Goal: Find contact information: Find contact information

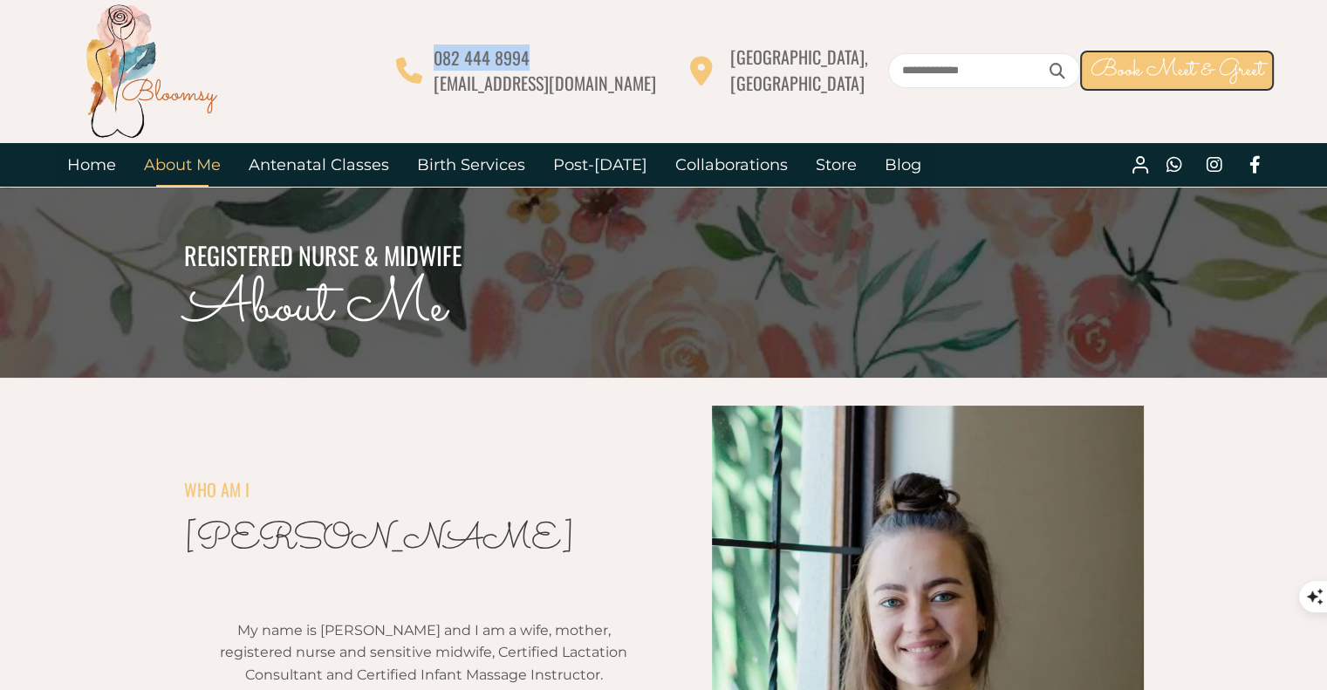
drag, startPoint x: 677, startPoint y: 54, endPoint x: 572, endPoint y: 58, distance: 104.8
click at [572, 58] on div "082 444 8994 [EMAIL_ADDRESS][DOMAIN_NAME] [GEOGRAPHIC_DATA], [GEOGRAPHIC_DATA] …" at bounding box center [835, 70] width 878 height 51
copy div "082 444 8994"
click at [458, 154] on link "Birth Services" at bounding box center [471, 165] width 136 height 44
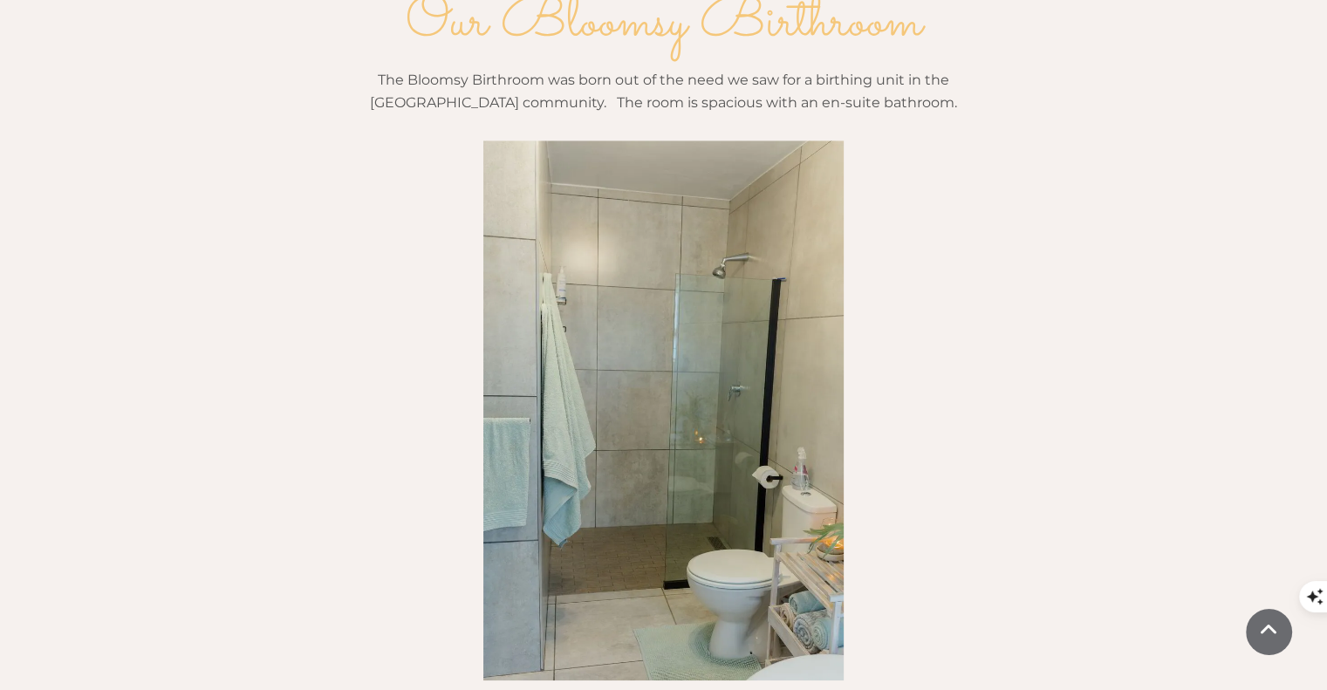
scroll to position [1832, 0]
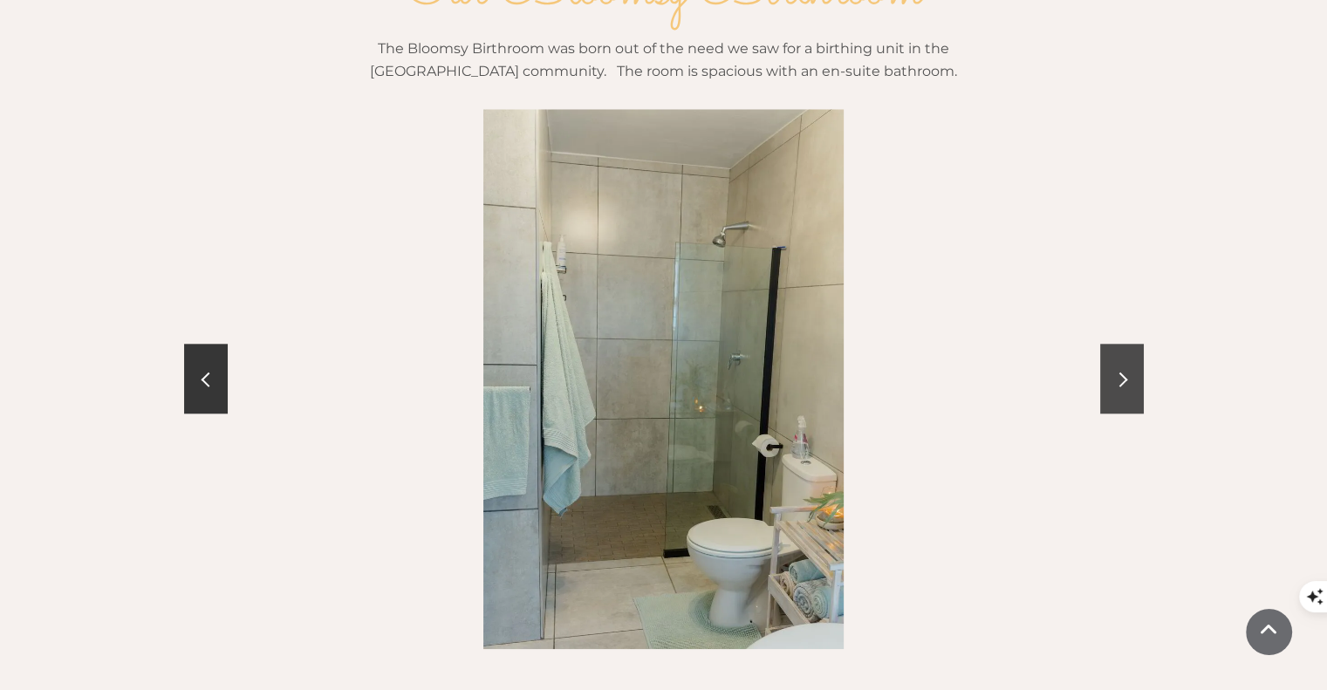
click at [1124, 373] on span at bounding box center [1120, 380] width 15 height 15
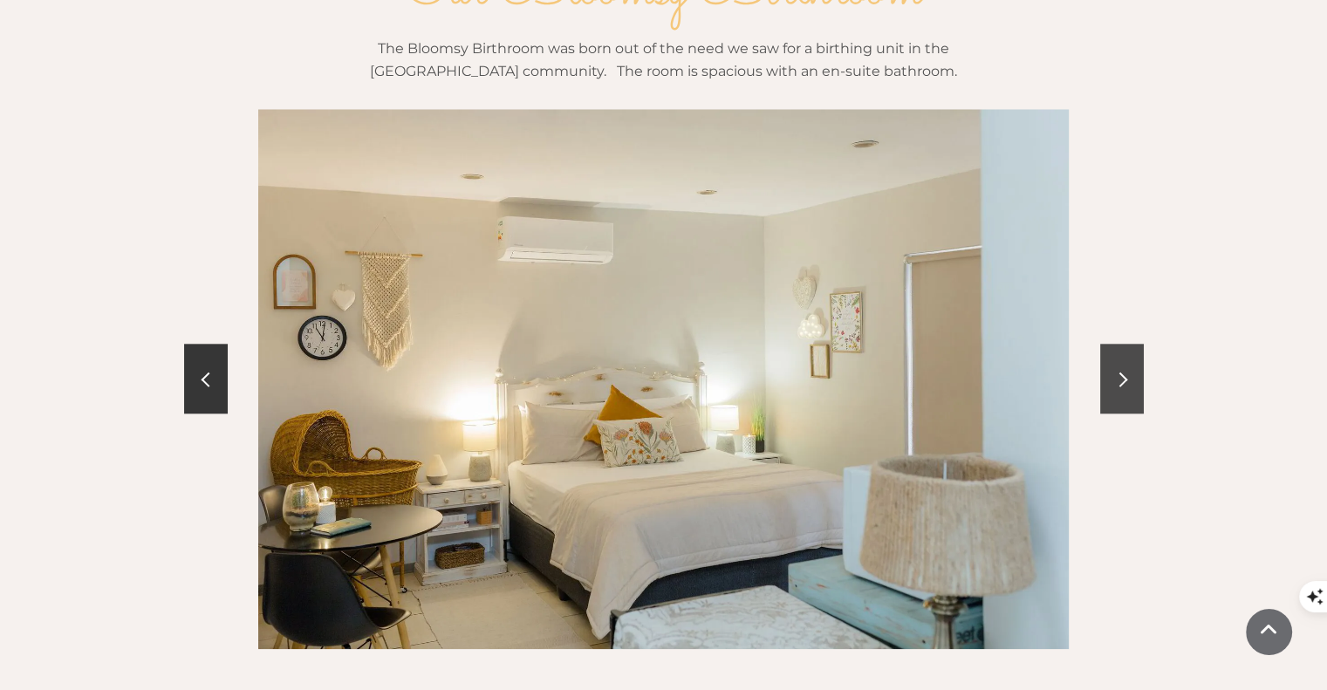
click at [1124, 373] on span at bounding box center [1120, 380] width 15 height 15
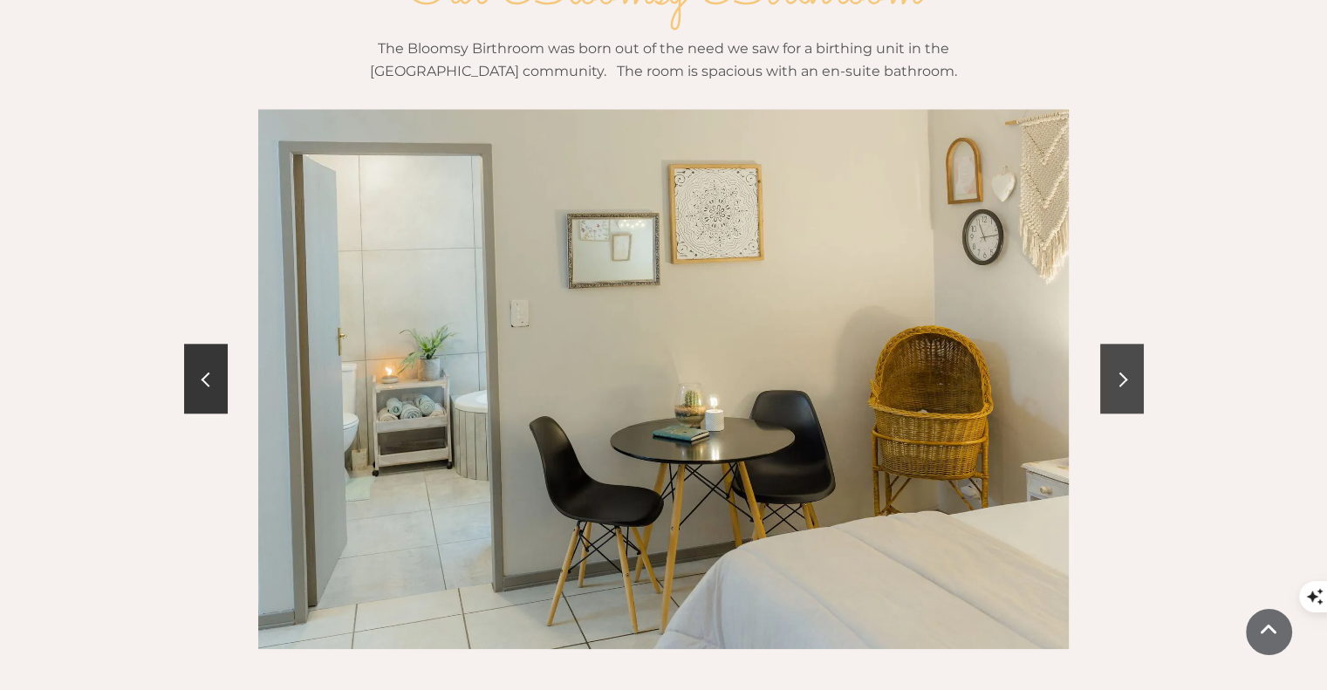
click at [1124, 373] on span at bounding box center [1120, 380] width 15 height 15
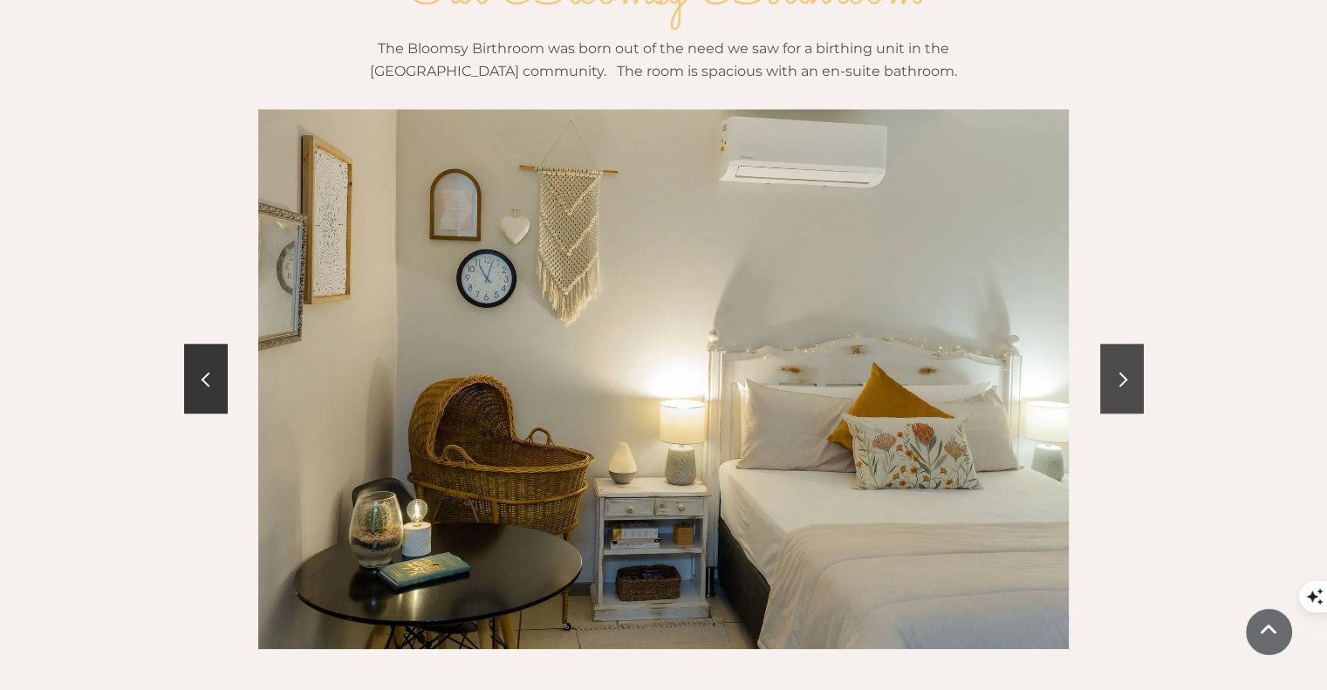
click at [1124, 373] on span at bounding box center [1120, 380] width 15 height 15
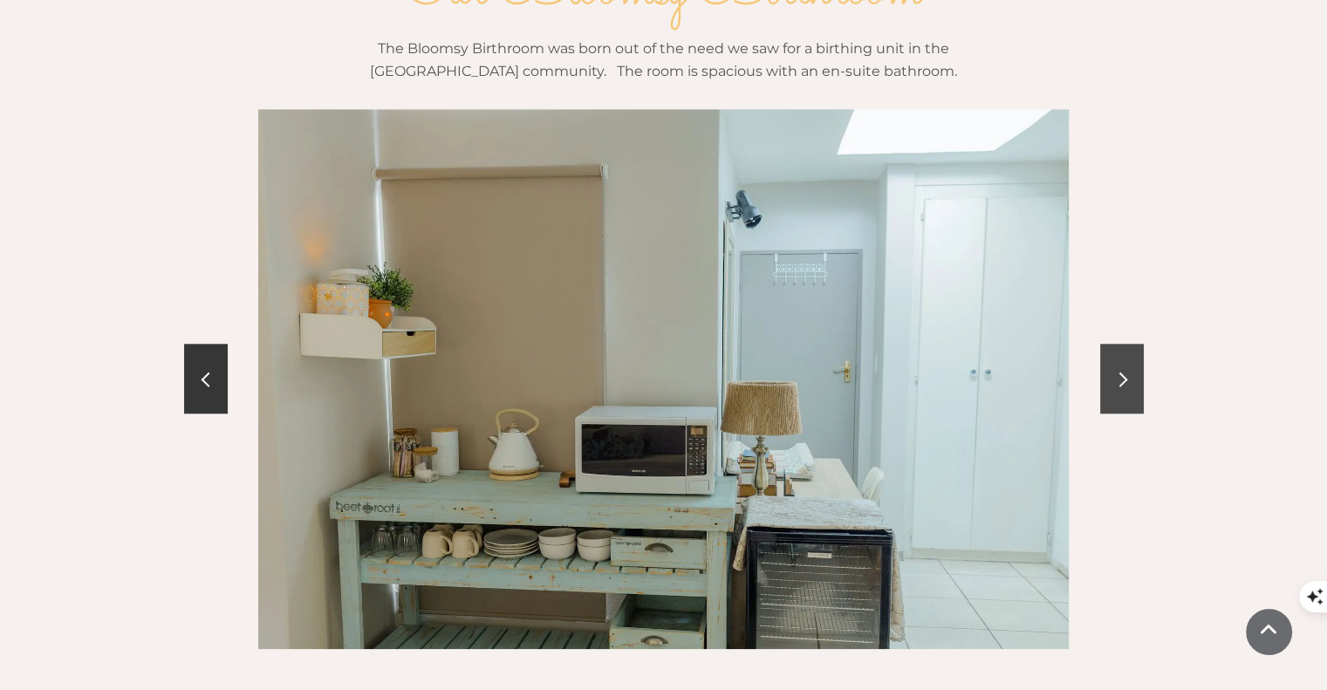
click at [1124, 373] on span at bounding box center [1120, 380] width 15 height 15
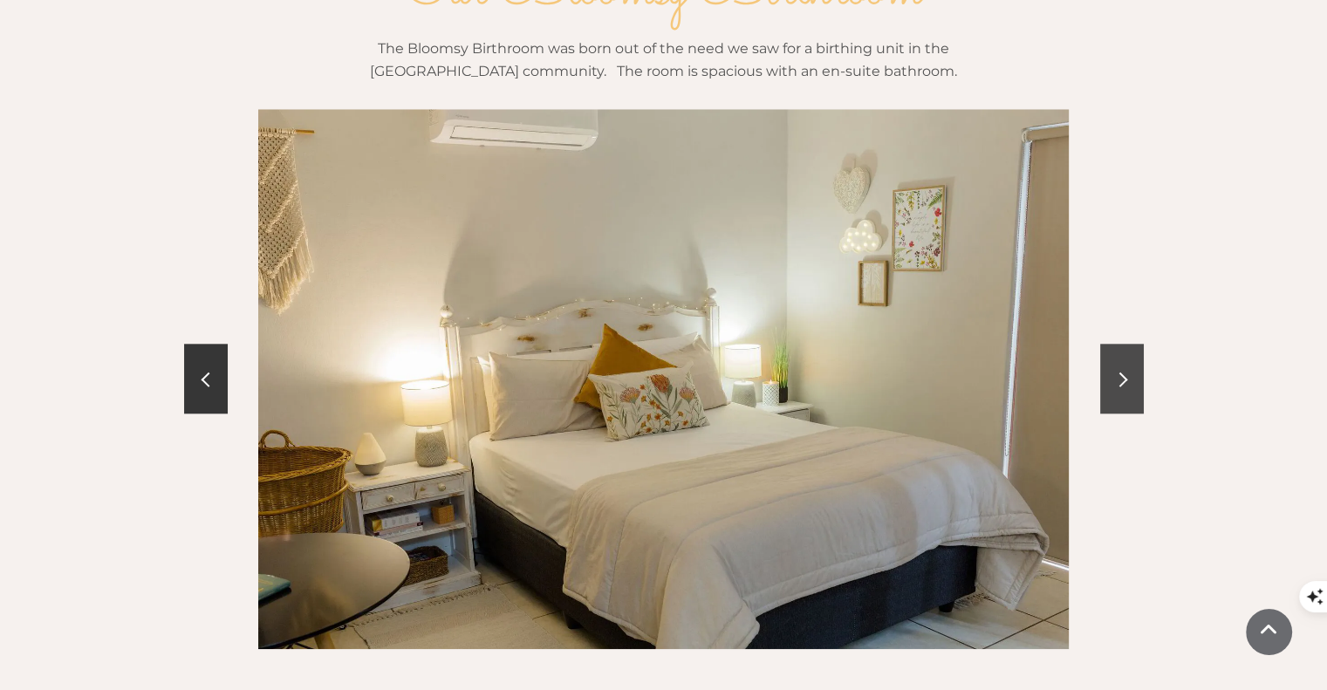
click at [1124, 373] on span at bounding box center [1120, 380] width 15 height 15
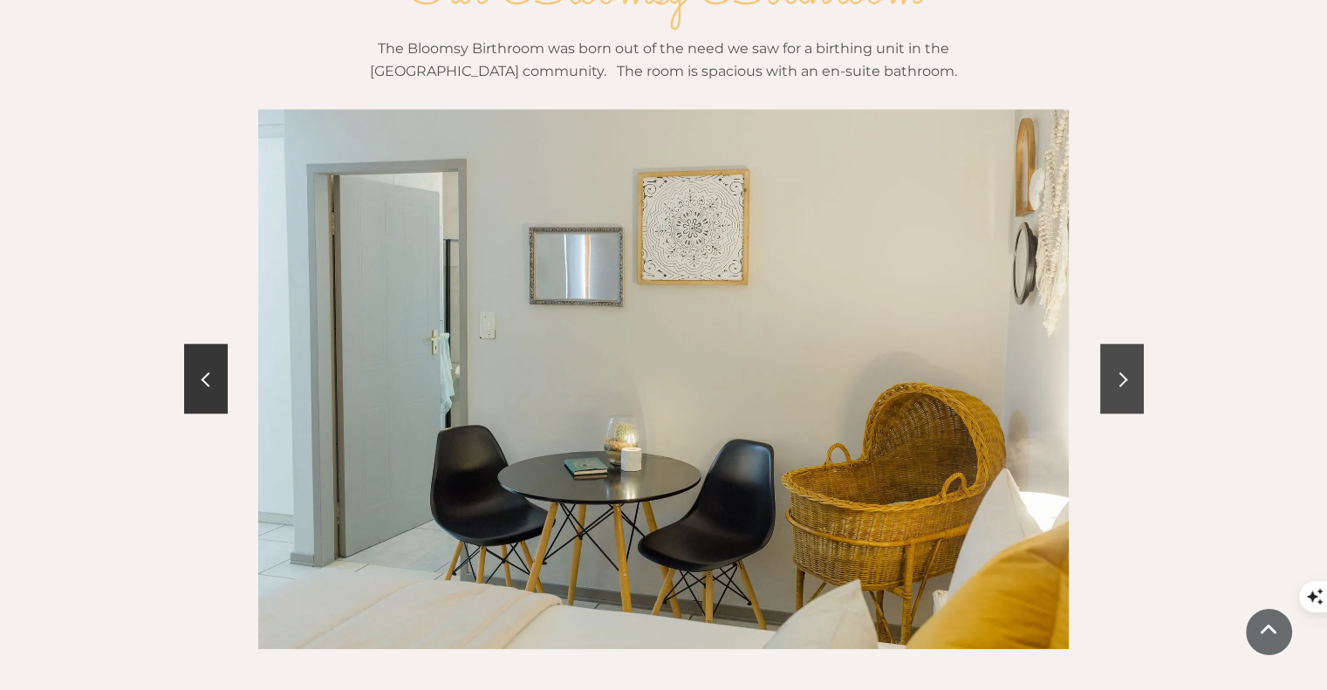
click at [1124, 373] on span at bounding box center [1120, 380] width 15 height 15
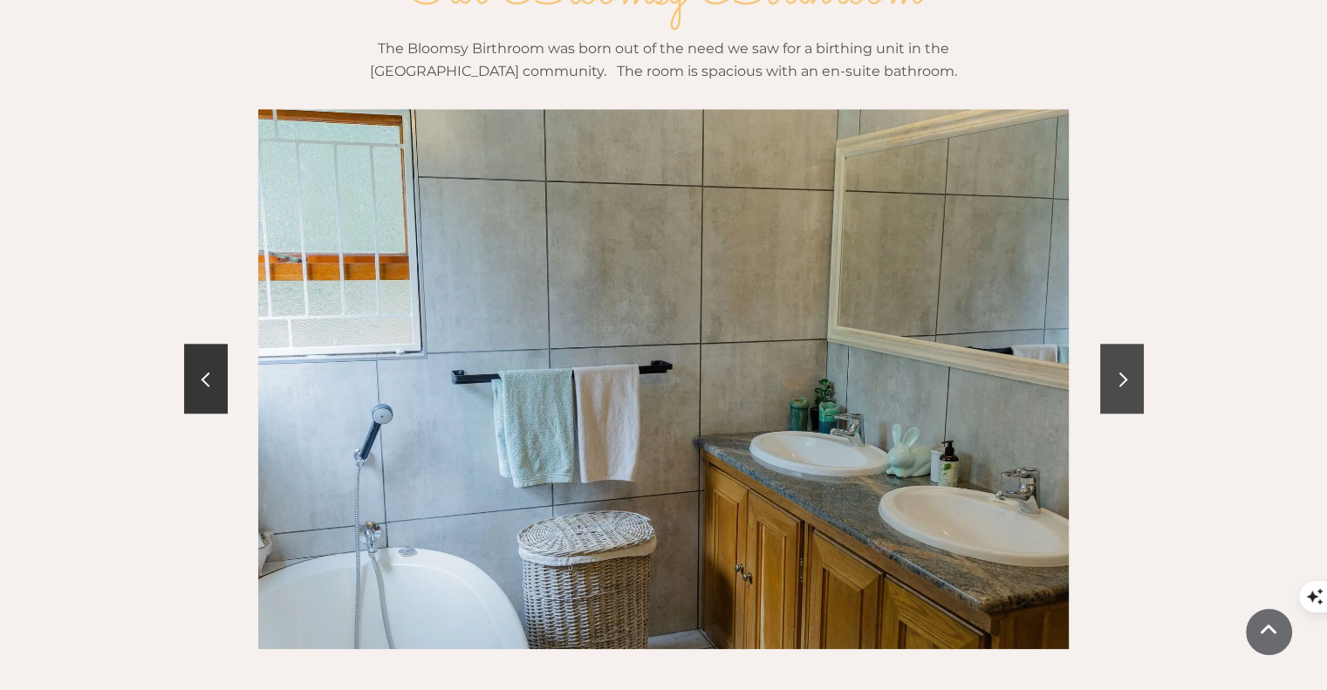
click at [1124, 373] on span at bounding box center [1120, 380] width 15 height 15
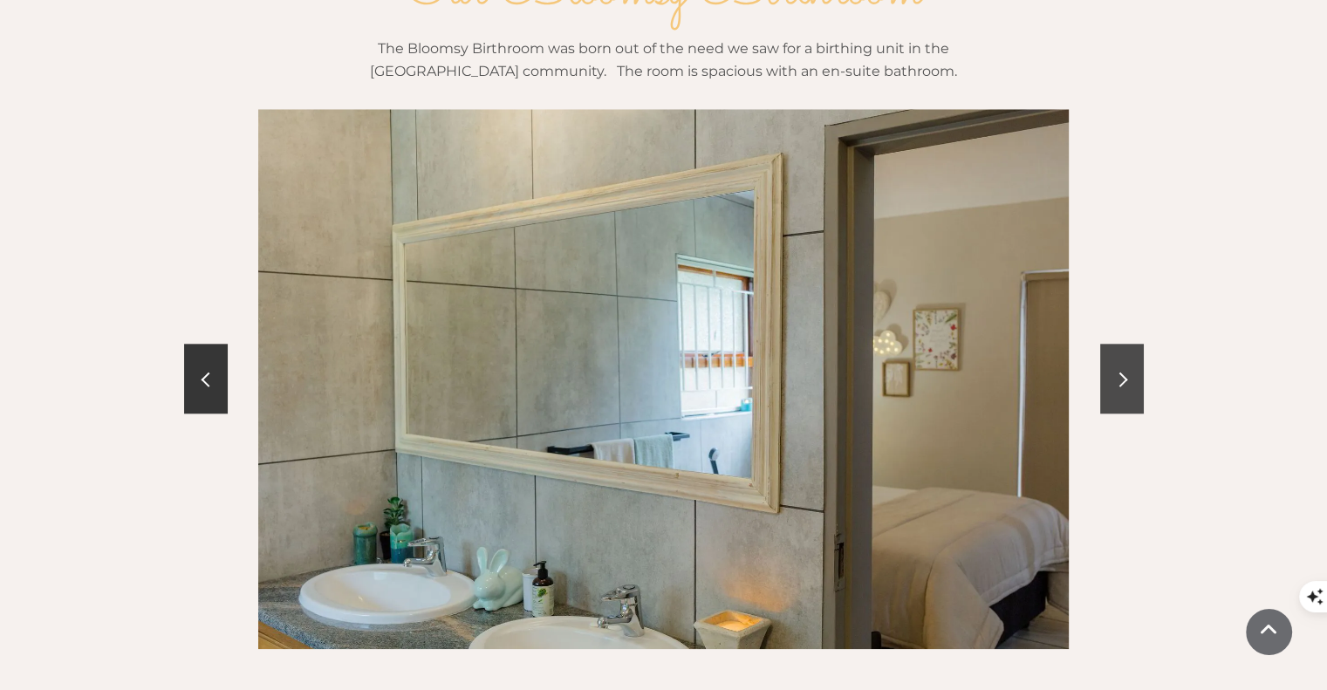
click at [1124, 373] on span at bounding box center [1120, 380] width 15 height 15
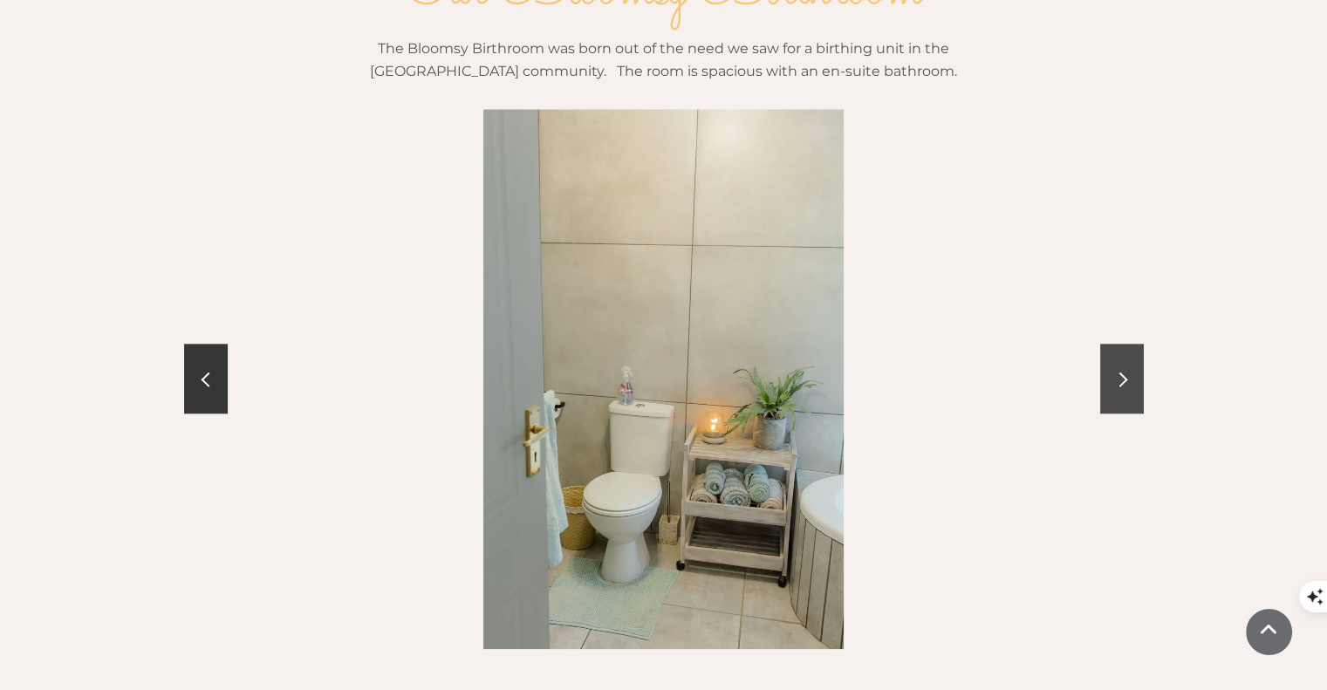
click at [1124, 373] on span at bounding box center [1120, 380] width 15 height 15
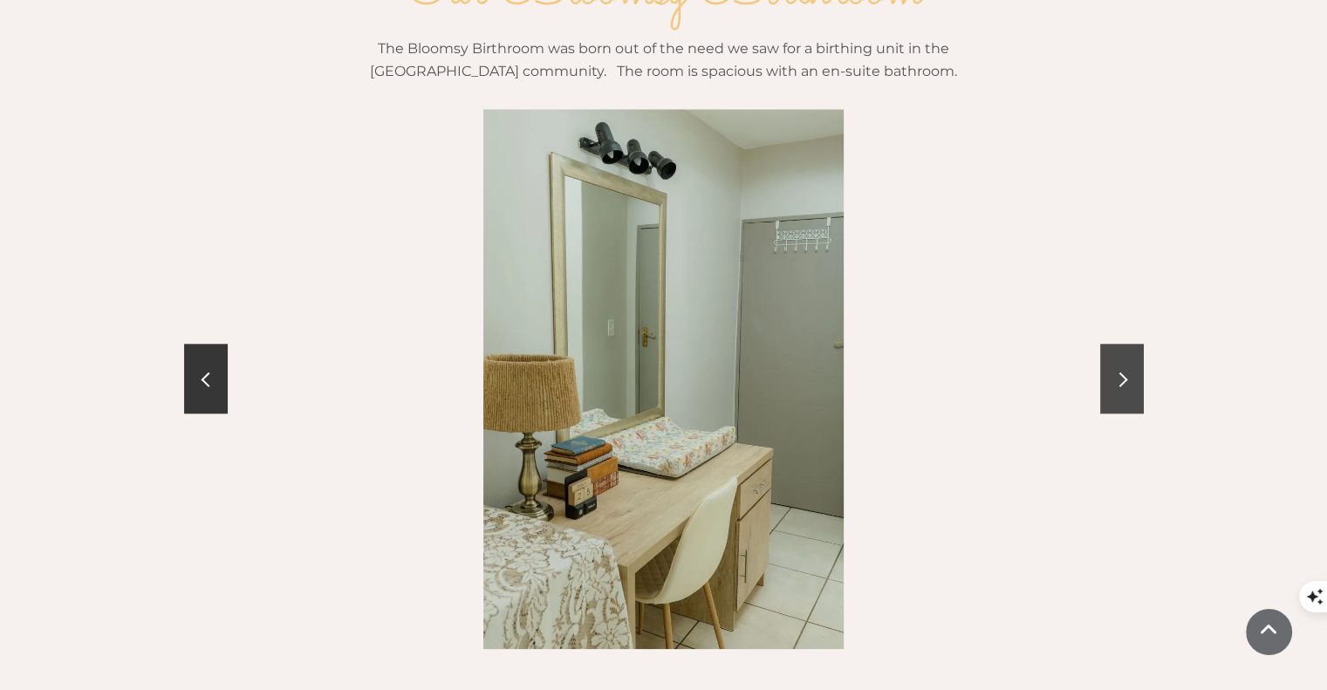
click at [1123, 373] on span at bounding box center [1120, 380] width 15 height 15
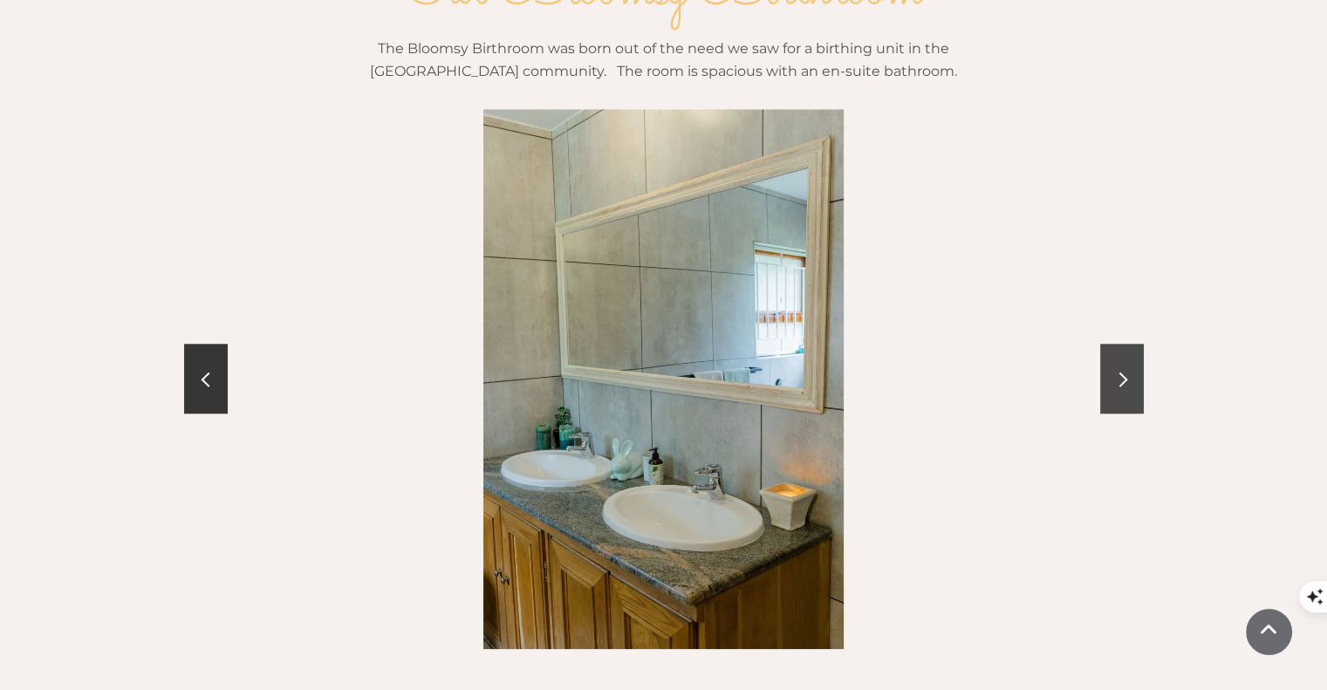
click at [1126, 344] on link at bounding box center [1122, 379] width 44 height 70
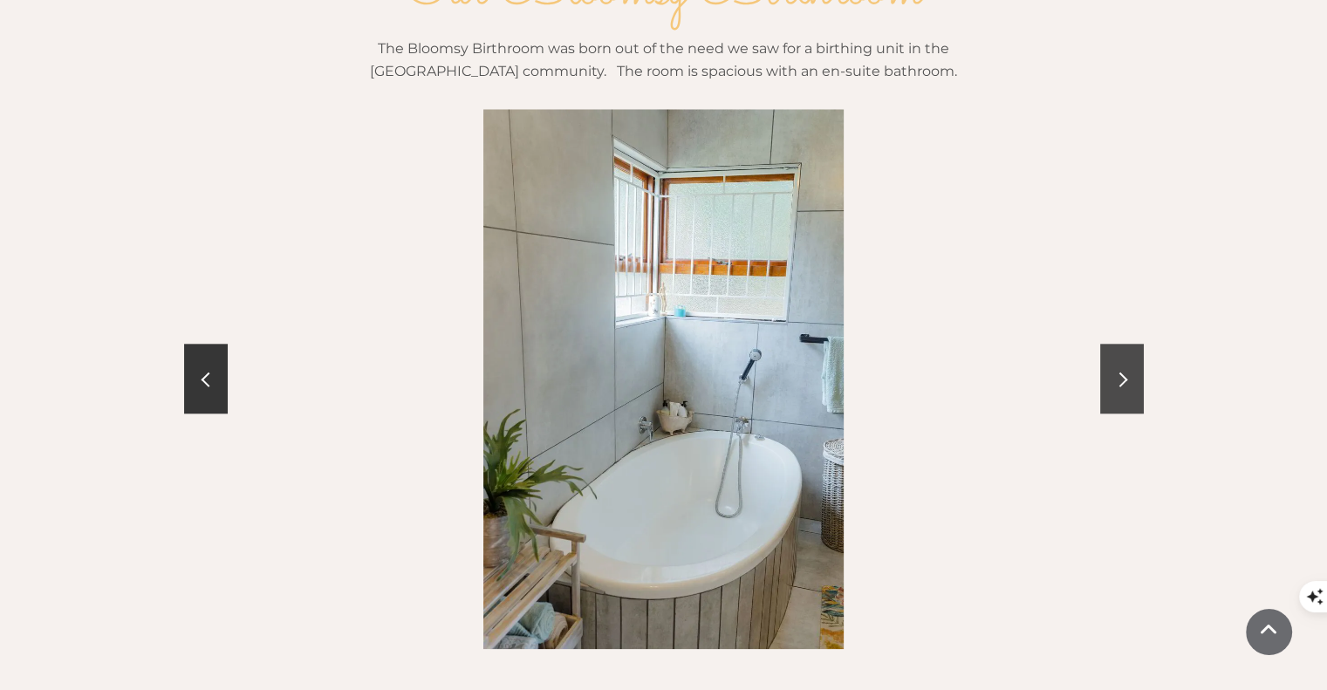
click at [1126, 344] on link at bounding box center [1122, 379] width 44 height 70
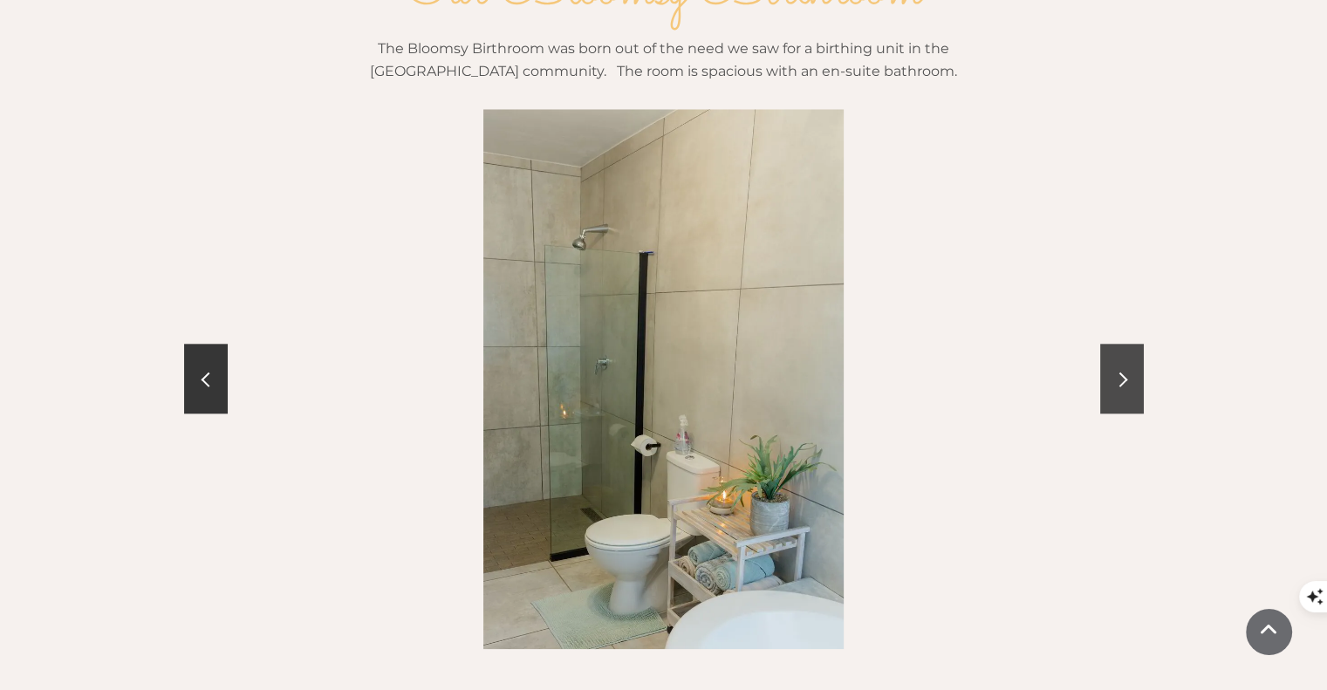
click at [1126, 344] on link at bounding box center [1122, 379] width 44 height 70
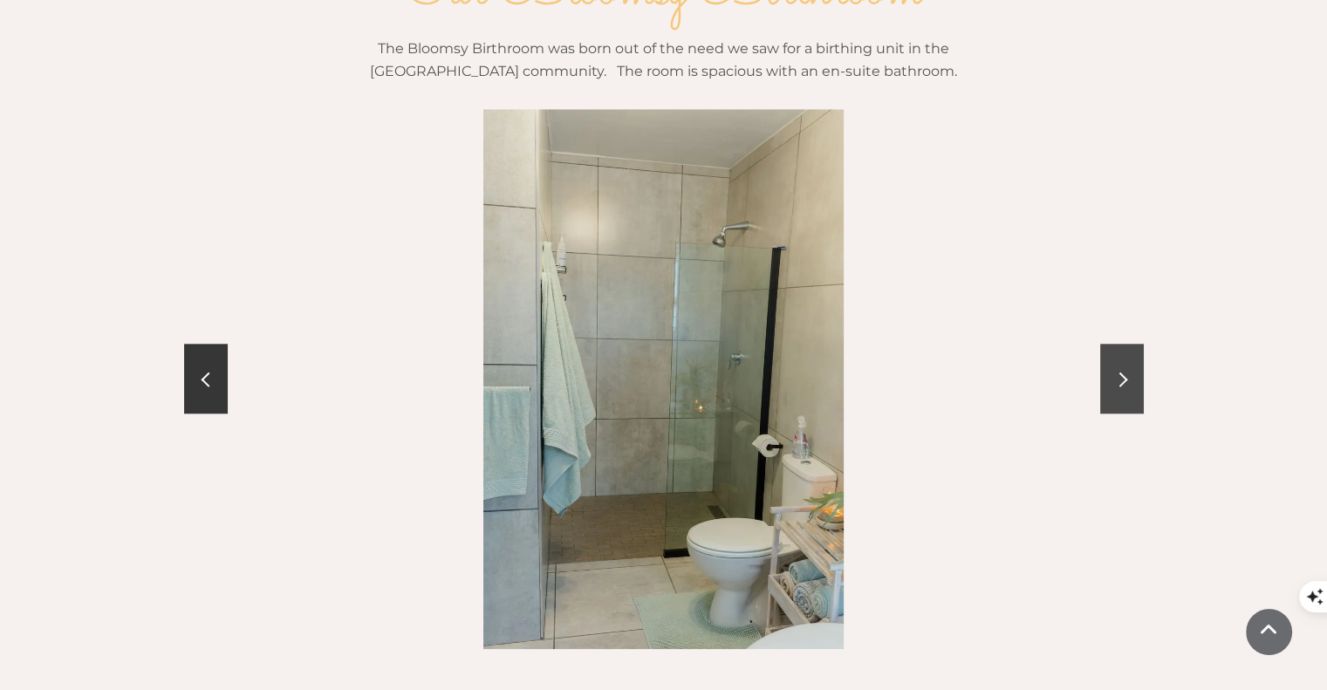
click at [1126, 344] on link at bounding box center [1122, 379] width 44 height 70
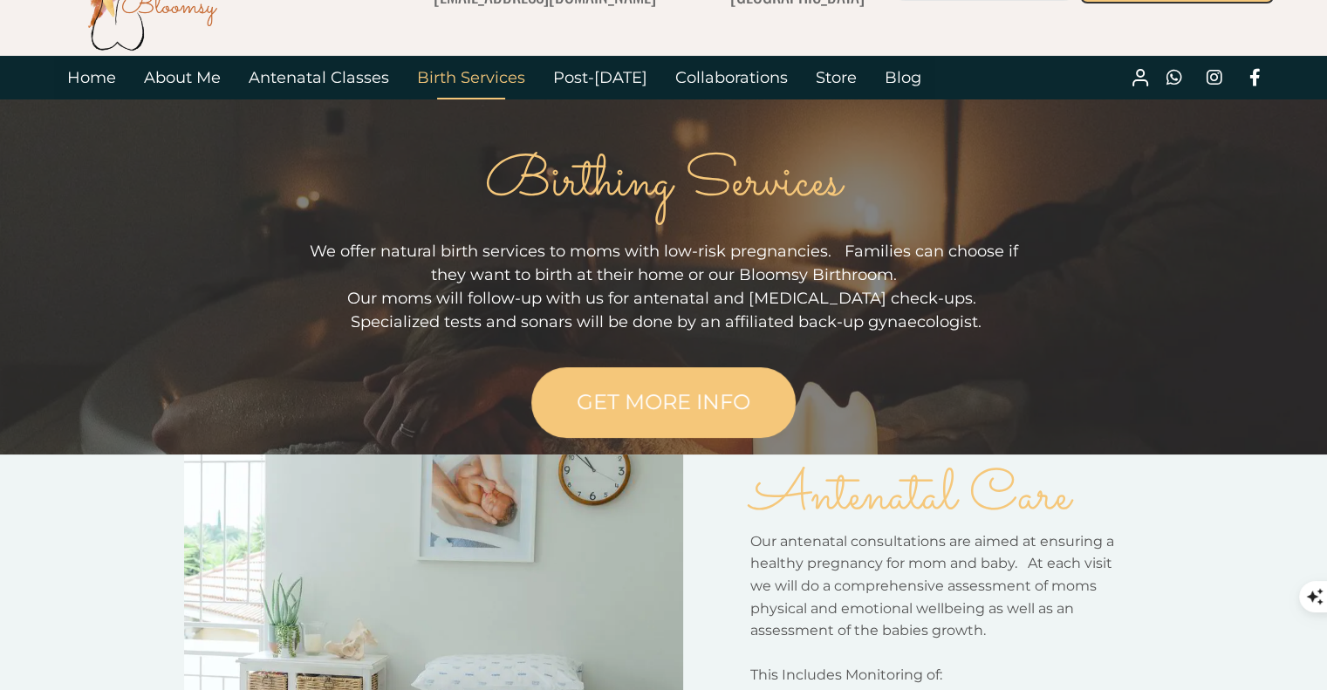
scroll to position [0, 0]
